Goal: Task Accomplishment & Management: Use online tool/utility

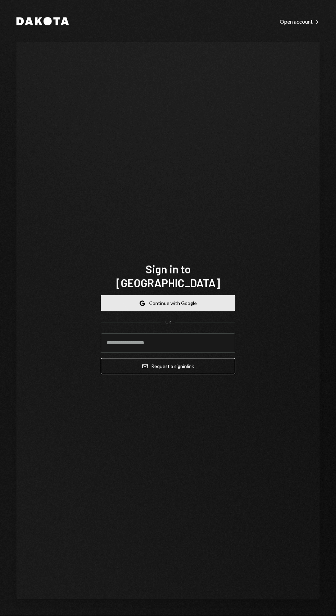
click at [205, 311] on button "Google Continue with Google" at bounding box center [168, 303] width 134 height 16
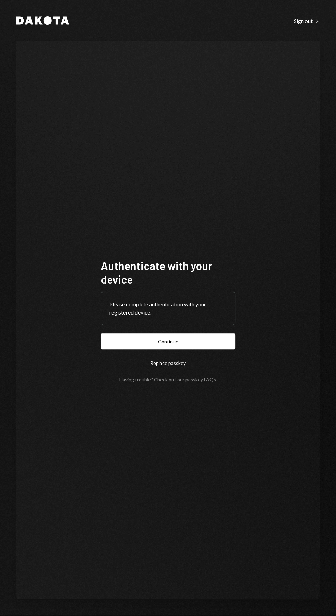
click at [188, 350] on button "Continue" at bounding box center [168, 342] width 134 height 16
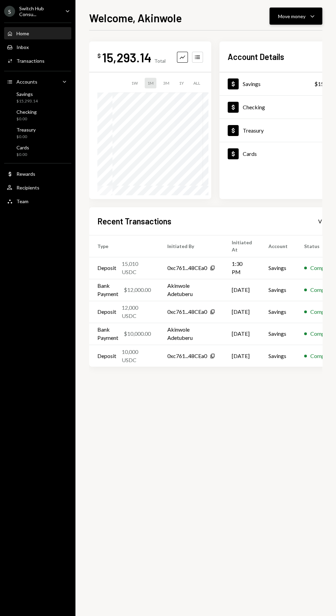
click at [285, 16] on div "Move money" at bounding box center [291, 16] width 27 height 7
click at [269, 38] on div "Send" at bounding box center [290, 36] width 50 height 7
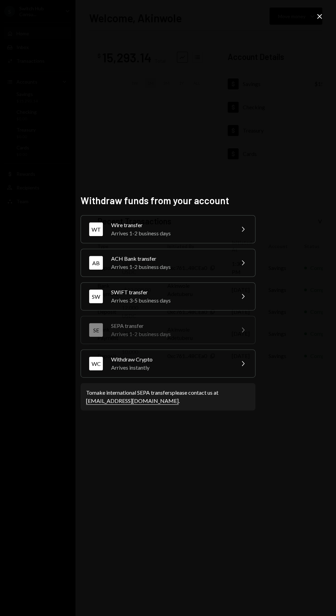
click at [124, 229] on div "Wire transfer" at bounding box center [170, 225] width 119 height 8
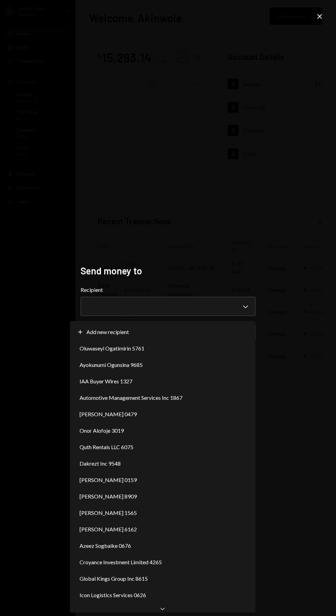
click at [129, 326] on div "Plus Add new recipient" at bounding box center [163, 332] width 180 height 16
select select "**********"
click at [162, 569] on div "**********" at bounding box center [168, 308] width 336 height 616
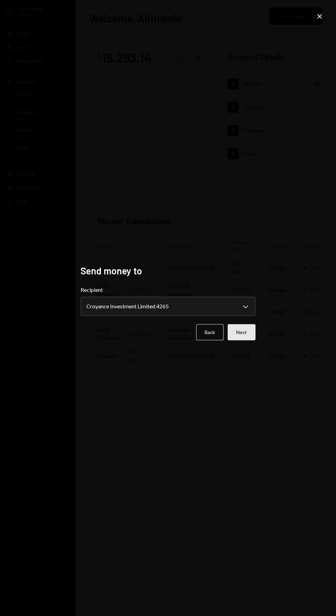
click at [253, 340] on button "Next" at bounding box center [242, 332] width 28 height 16
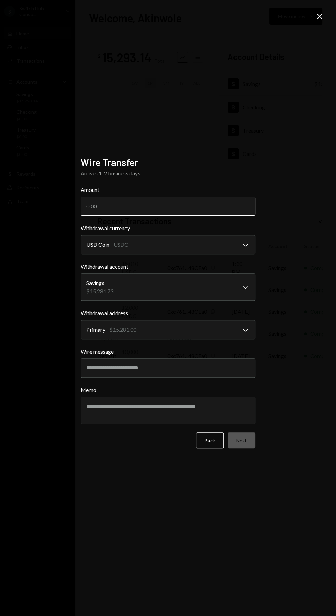
click at [93, 216] on input "Amount" at bounding box center [168, 206] width 175 height 19
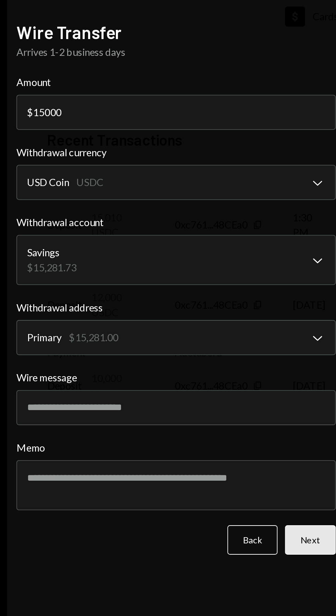
type input "15000"
click at [237, 449] on button "Next" at bounding box center [242, 441] width 28 height 16
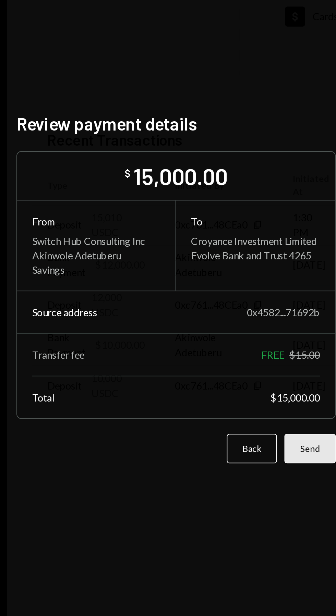
click at [239, 399] on button "Send" at bounding box center [241, 391] width 28 height 16
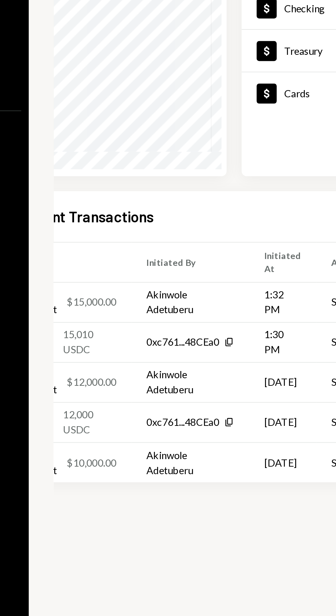
scroll to position [0, 33]
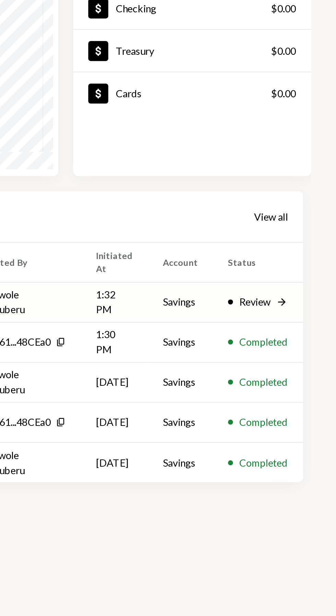
click at [305, 269] on div "Review Right Arrow" at bounding box center [293, 268] width 33 height 8
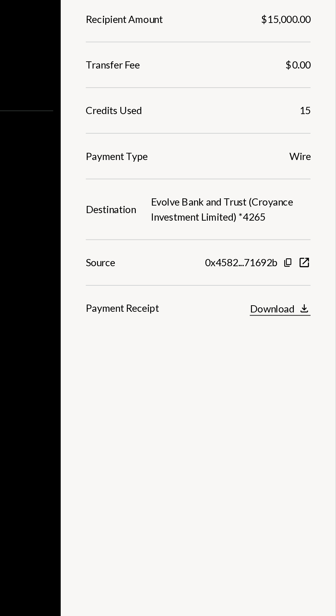
click at [205, 269] on button "Download Download" at bounding box center [195, 272] width 33 height 8
click at [162, 352] on div "$ 15,000.00 15,000 USDC Details Check You approved this operation Recipient Amo…" at bounding box center [205, 338] width 233 height 616
